Goal: Task Accomplishment & Management: Use online tool/utility

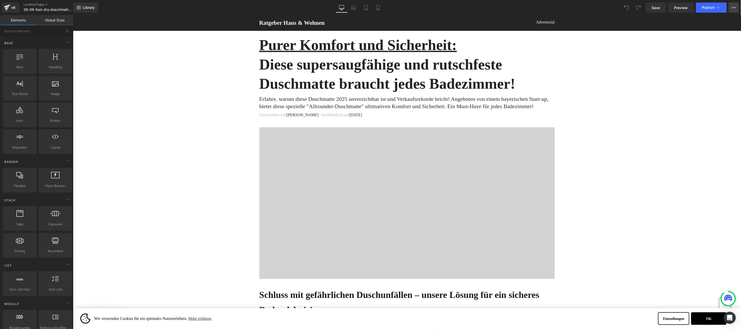
click at [735, 6] on icon at bounding box center [734, 8] width 4 height 4
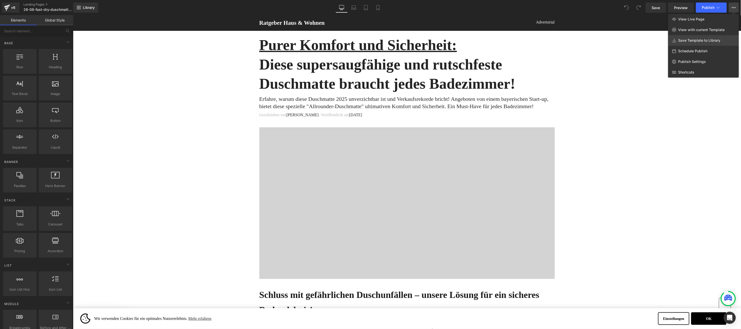
click at [705, 40] on span "Save Template to Library" at bounding box center [700, 40] width 42 height 5
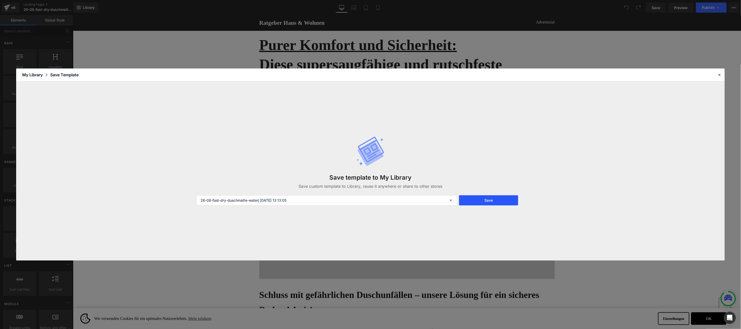
click at [481, 197] on button "Save" at bounding box center [488, 200] width 59 height 10
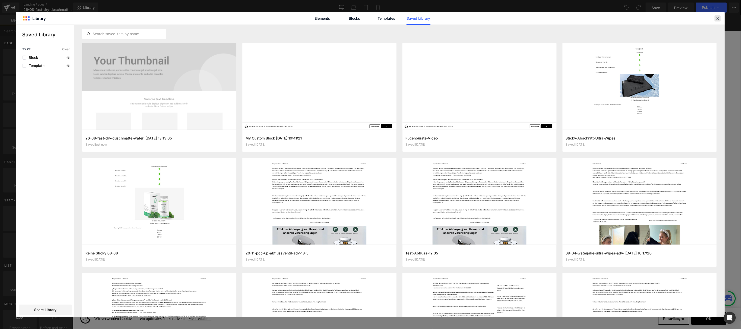
click at [718, 20] on icon at bounding box center [718, 18] width 5 height 5
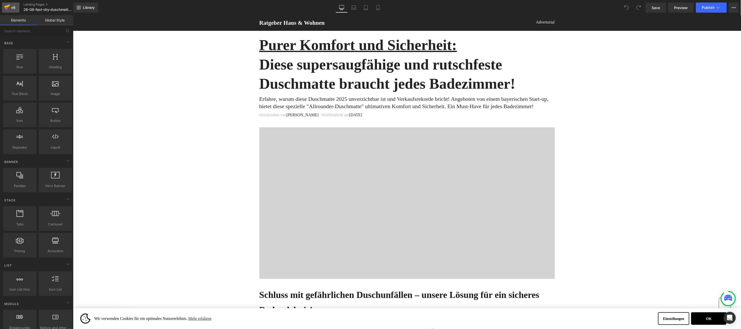
click at [5, 8] on icon at bounding box center [7, 7] width 6 height 13
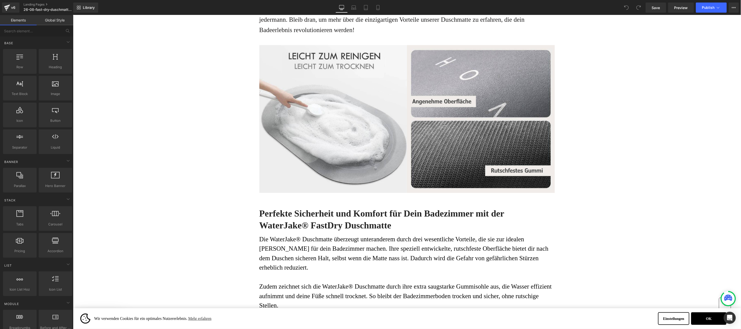
scroll to position [682, 0]
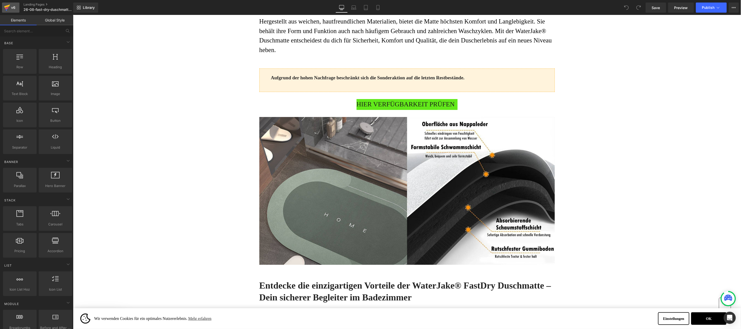
click at [16, 8] on link "v6" at bounding box center [10, 8] width 17 height 10
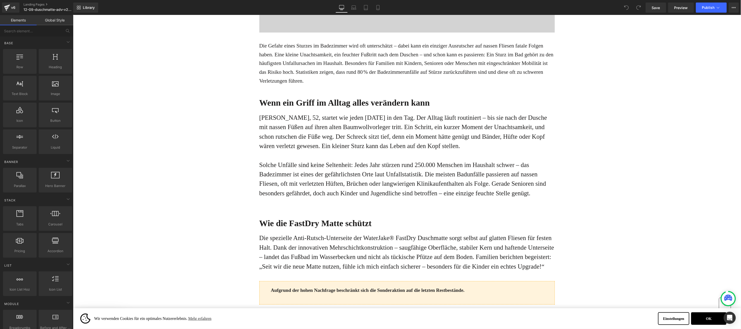
scroll to position [379, 0]
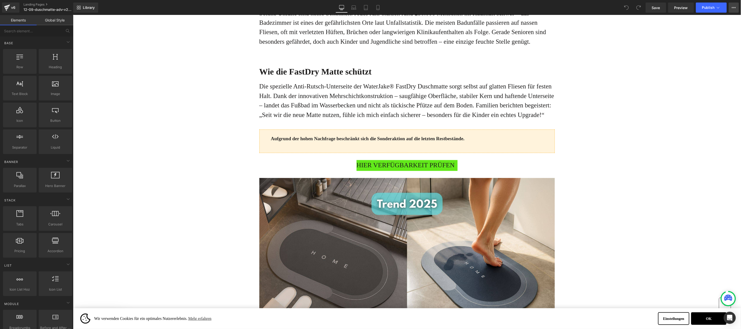
click at [731, 7] on button "View Live Page View with current Template Save Template to Library Schedule Pub…" at bounding box center [734, 8] width 10 height 10
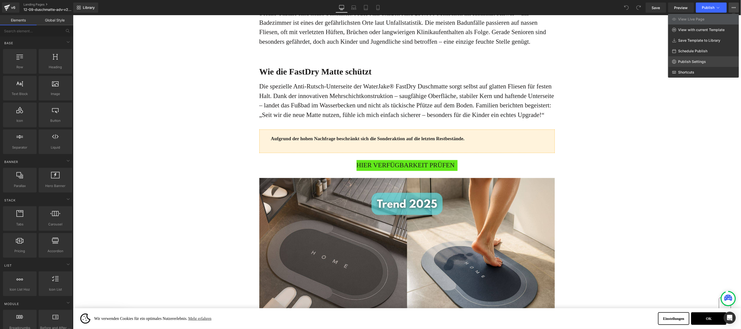
click at [692, 57] on link "Publish Settings" at bounding box center [704, 61] width 71 height 11
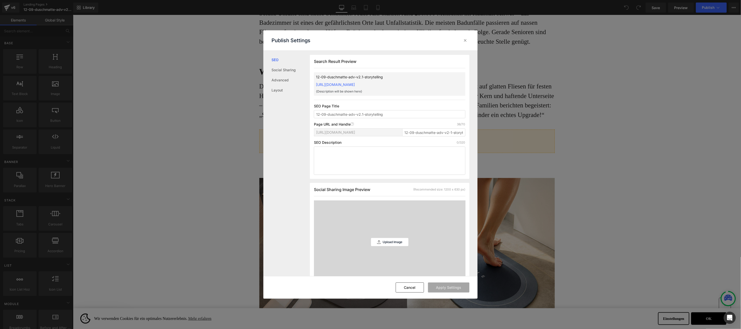
scroll to position [0, 0]
click at [464, 39] on icon at bounding box center [465, 40] width 5 height 5
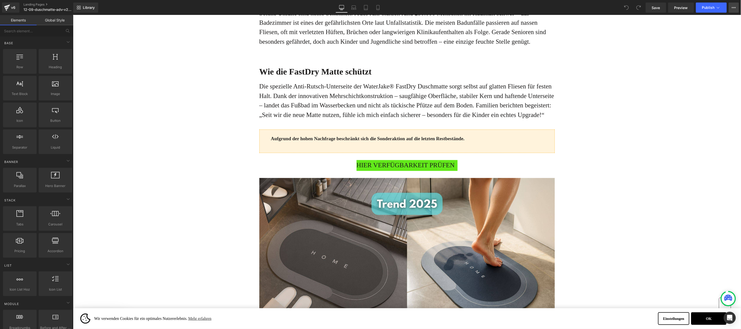
click at [733, 7] on icon at bounding box center [734, 8] width 4 height 4
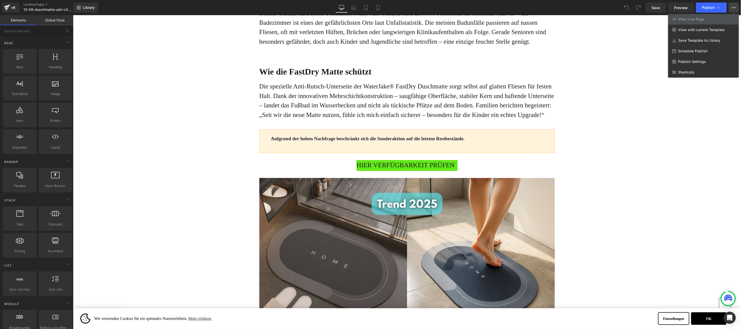
click at [707, 47] on div "Schedule Publish" at bounding box center [704, 51] width 71 height 11
select select
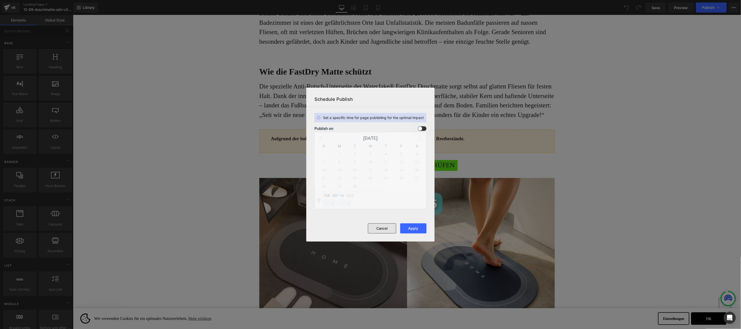
click at [384, 229] on button "Cancel" at bounding box center [382, 228] width 28 height 10
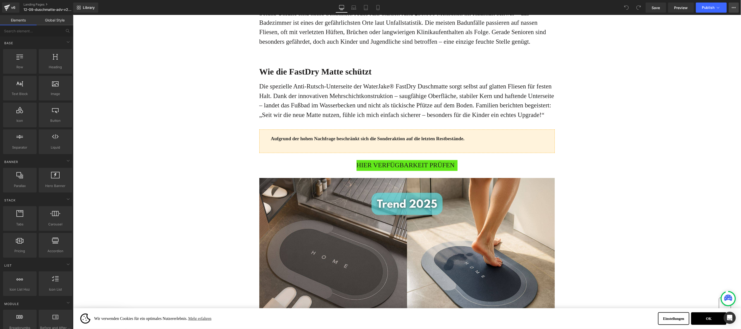
click at [731, 8] on button "View Live Page View with current Template Save Template to Library Schedule Pub…" at bounding box center [734, 8] width 10 height 10
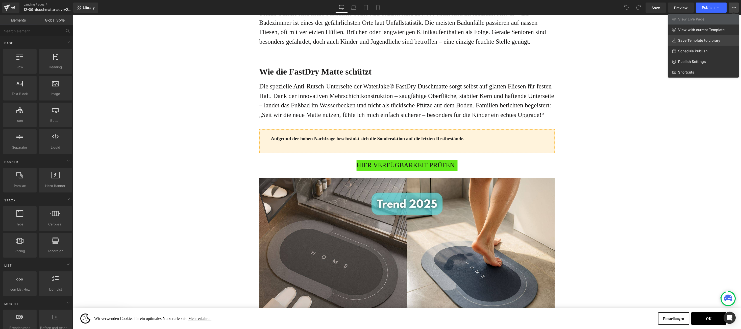
click at [702, 36] on link "Save Template to Library" at bounding box center [704, 40] width 71 height 11
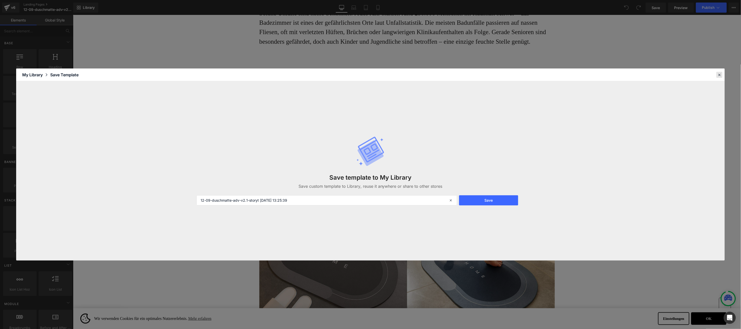
click at [720, 73] on icon at bounding box center [720, 75] width 5 height 5
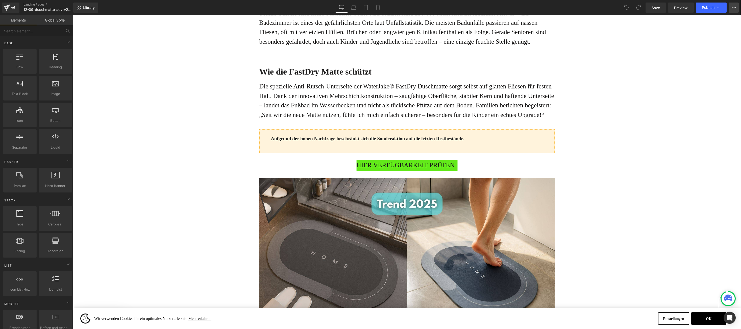
click at [731, 7] on button "View Live Page View with current Template Save Template to Library Schedule Pub…" at bounding box center [734, 8] width 10 height 10
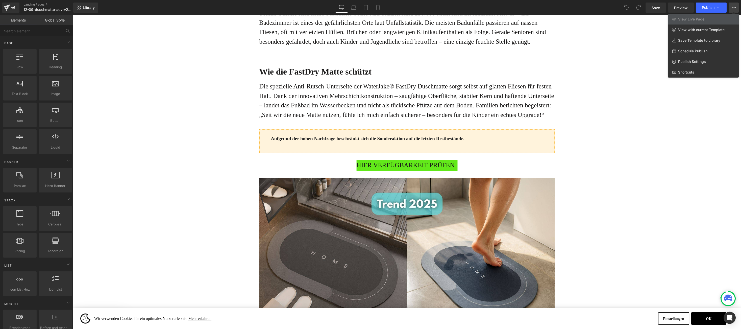
click at [674, 131] on div at bounding box center [407, 172] width 668 height 314
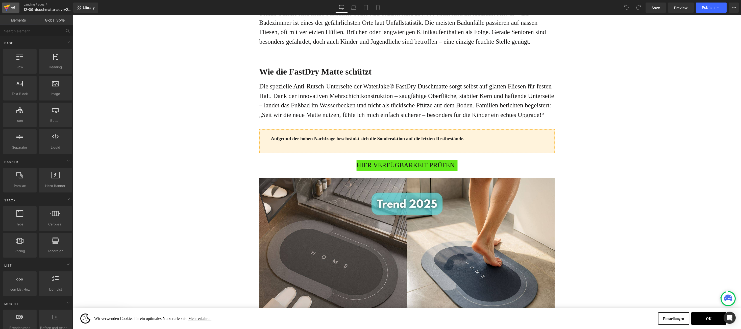
click at [11, 10] on div "v6" at bounding box center [13, 7] width 6 height 7
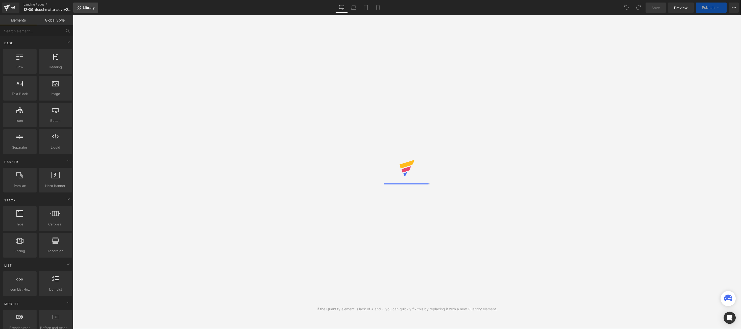
drag, startPoint x: 0, startPoint y: 0, endPoint x: 84, endPoint y: 7, distance: 83.9
click at [84, 7] on span "Library" at bounding box center [89, 7] width 12 height 5
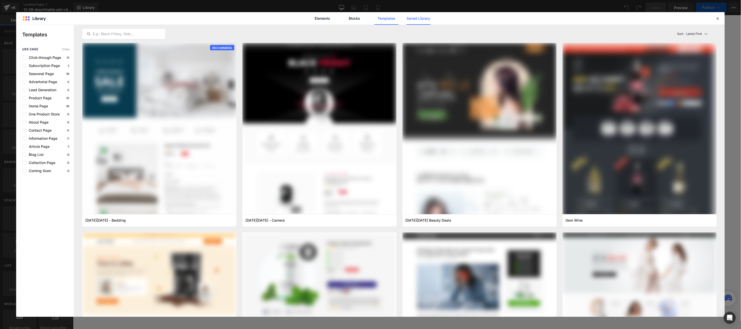
click at [425, 15] on link "Saved Library" at bounding box center [419, 18] width 24 height 13
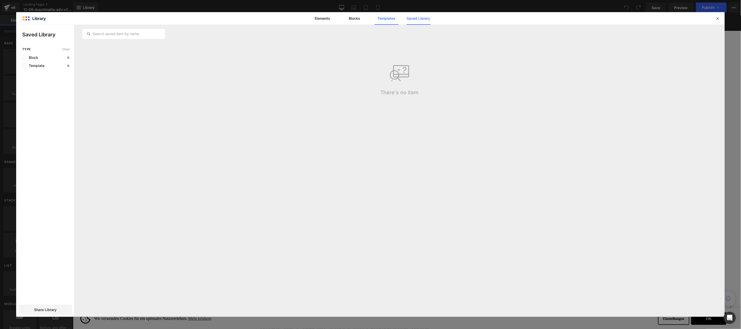
click at [393, 20] on link "Templates" at bounding box center [387, 18] width 24 height 13
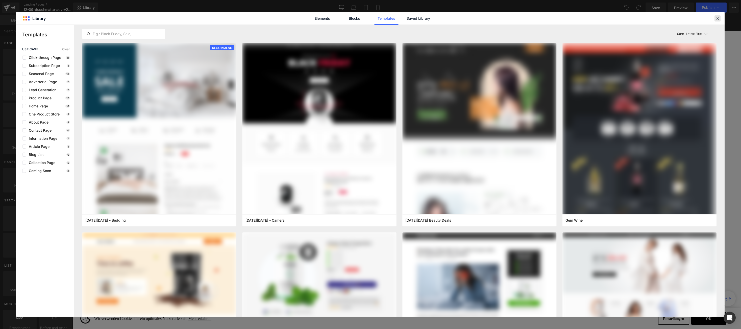
click at [720, 20] on icon at bounding box center [718, 18] width 5 height 5
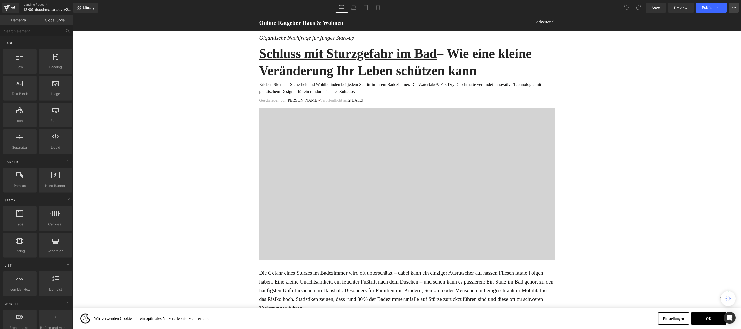
click at [736, 8] on icon at bounding box center [734, 8] width 4 height 4
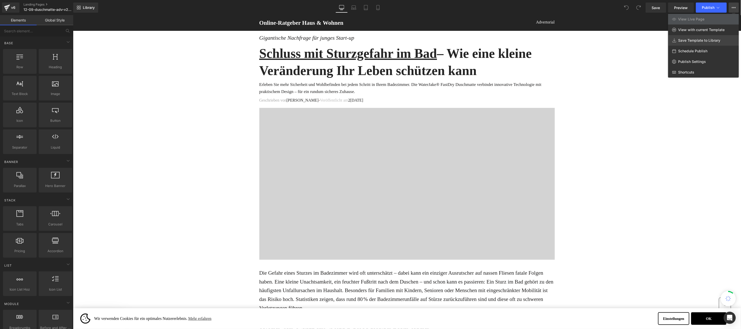
click at [706, 38] on span "Save Template to Library" at bounding box center [700, 40] width 42 height 5
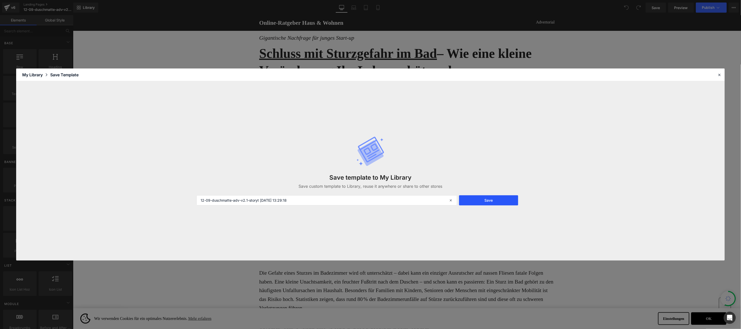
click at [473, 201] on button "Save" at bounding box center [488, 200] width 59 height 10
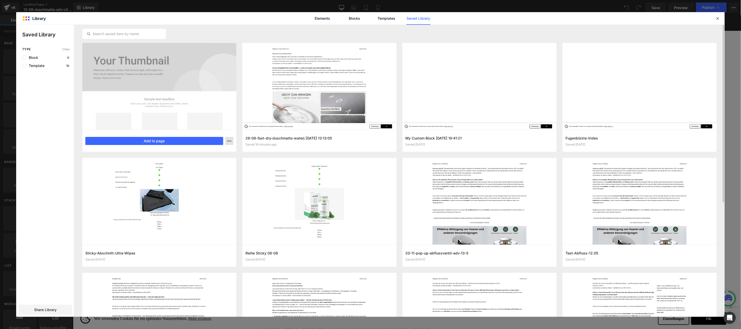
click at [228, 139] on icon "button" at bounding box center [229, 141] width 4 height 4
click at [228, 139] on div at bounding box center [370, 171] width 709 height 292
click at [231, 142] on icon "button" at bounding box center [229, 141] width 4 height 4
click at [231, 142] on div at bounding box center [370, 171] width 709 height 292
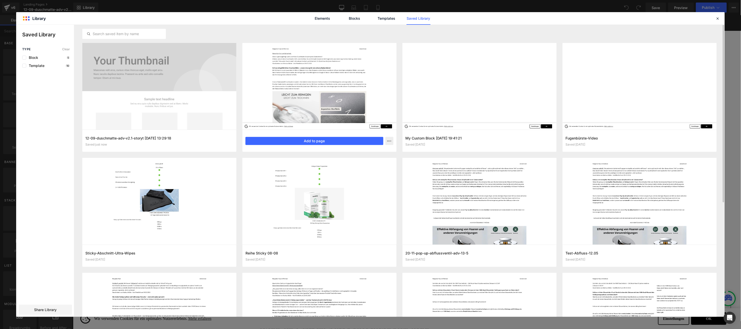
click at [385, 141] on div "Add to page" at bounding box center [320, 141] width 148 height 8
click at [388, 141] on icon "button" at bounding box center [390, 141] width 4 height 4
click at [388, 141] on div at bounding box center [370, 171] width 709 height 292
click at [719, 20] on icon at bounding box center [718, 18] width 5 height 5
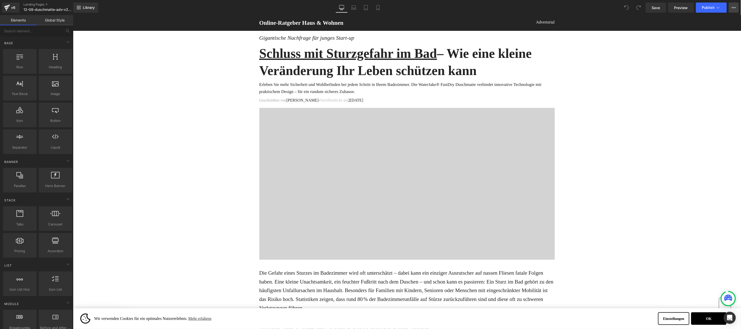
click at [733, 7] on icon at bounding box center [734, 8] width 4 height 4
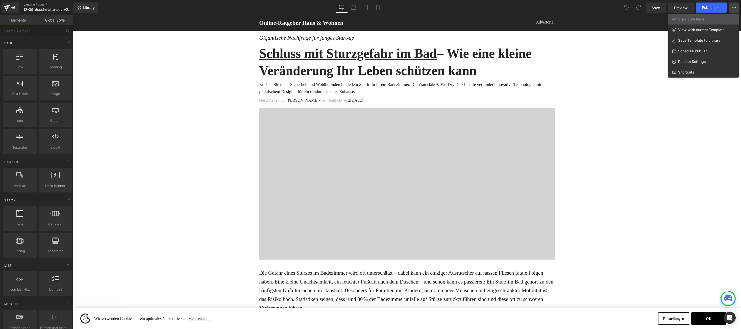
click at [733, 7] on icon at bounding box center [734, 8] width 4 height 4
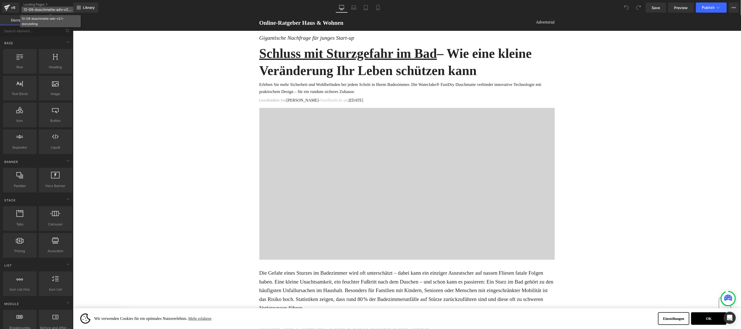
click at [53, 10] on span "12-09-duschmatte-adv-v2.1-storytelling" at bounding box center [48, 10] width 49 height 4
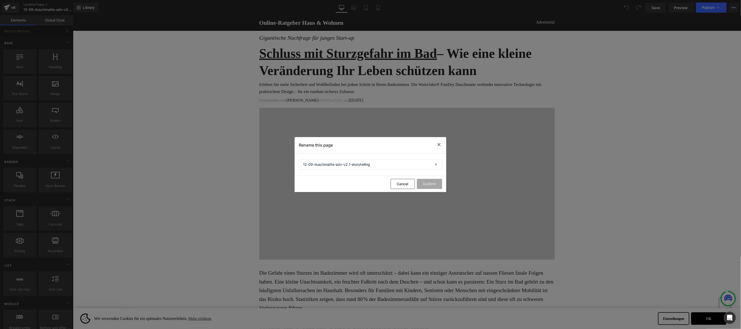
click at [438, 147] on icon at bounding box center [439, 145] width 6 height 6
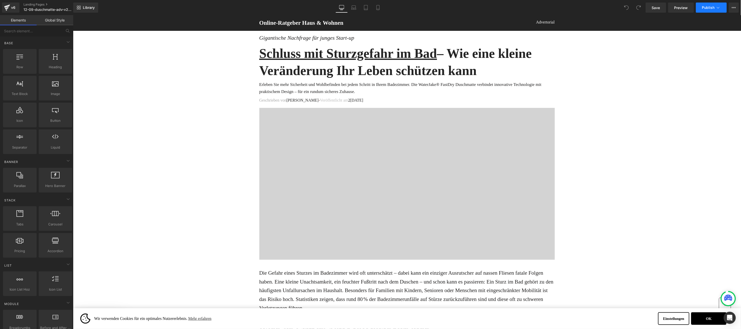
click at [721, 7] on icon at bounding box center [718, 7] width 5 height 5
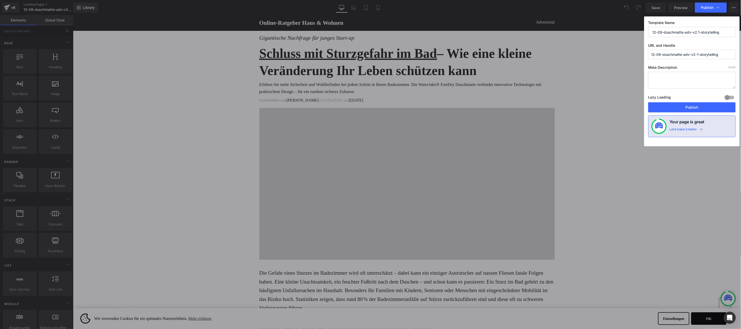
click at [721, 7] on icon at bounding box center [718, 7] width 5 height 5
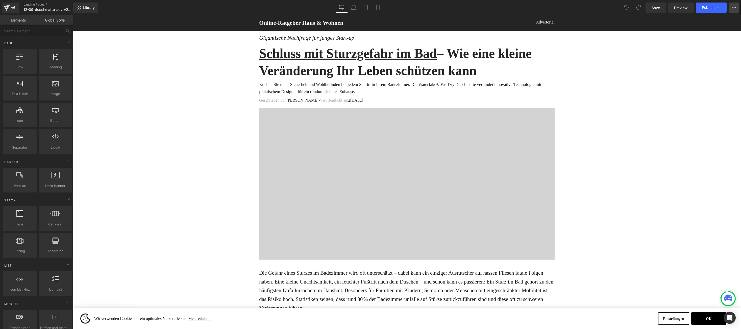
click at [733, 6] on icon at bounding box center [734, 8] width 4 height 4
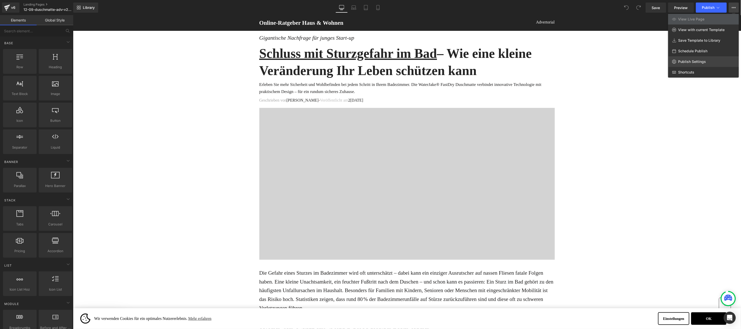
click at [683, 58] on link "Publish Settings" at bounding box center [704, 61] width 71 height 11
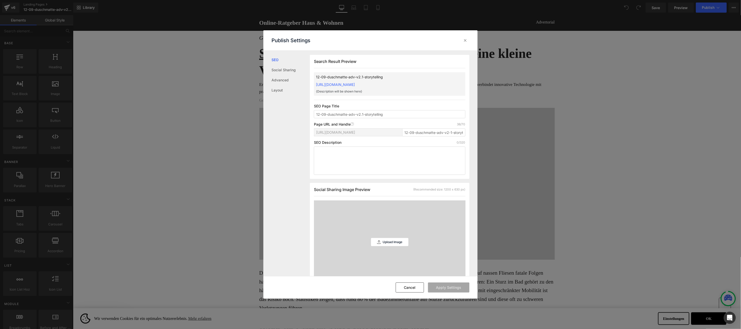
scroll to position [0, 0]
click at [468, 38] on icon at bounding box center [465, 40] width 5 height 5
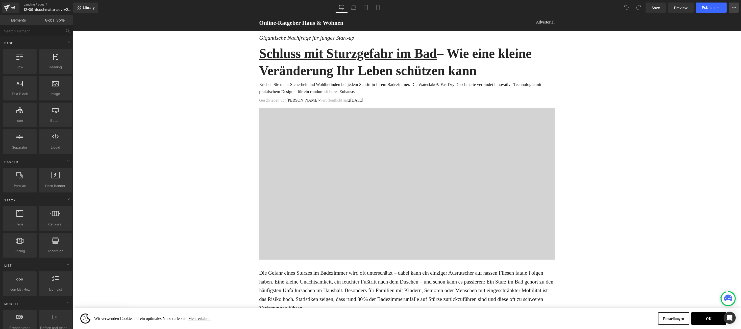
click at [733, 6] on icon at bounding box center [734, 8] width 4 height 4
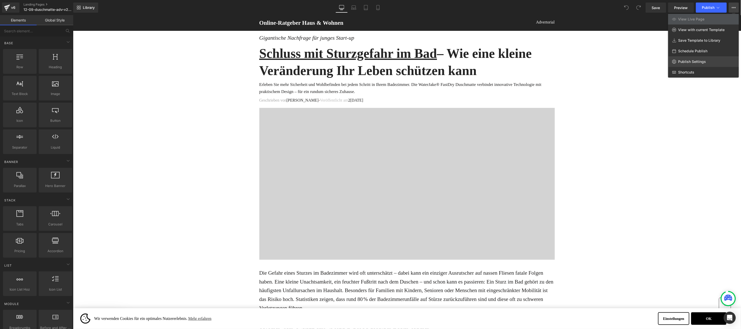
click at [689, 58] on link "Publish Settings" at bounding box center [704, 61] width 71 height 11
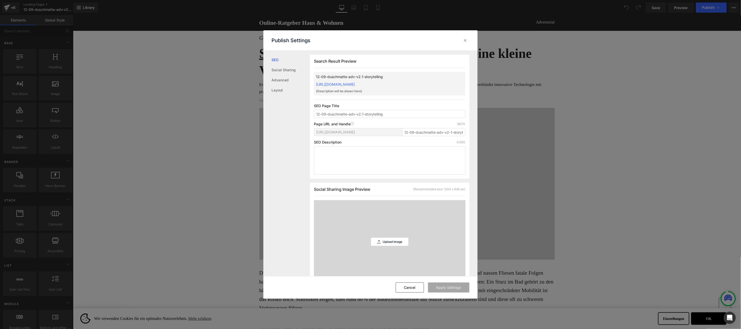
drag, startPoint x: 762, startPoint y: 74, endPoint x: 538, endPoint y: 58, distance: 224.7
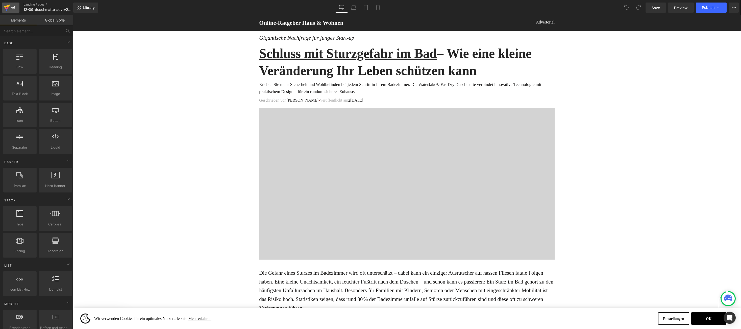
click at [13, 6] on div "v6" at bounding box center [13, 7] width 6 height 7
